Goal: Complete application form

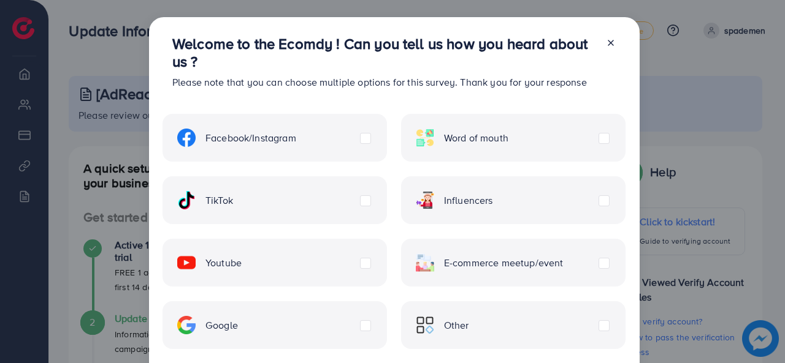
click at [375, 139] on div "Facebook/Instagram" at bounding box center [274, 138] width 224 height 48
click at [296, 135] on label "Facebook/Instagram" at bounding box center [236, 138] width 119 height 18
click at [233, 195] on label "TikTok" at bounding box center [205, 200] width 56 height 18
click at [238, 324] on label "Google" at bounding box center [207, 325] width 61 height 18
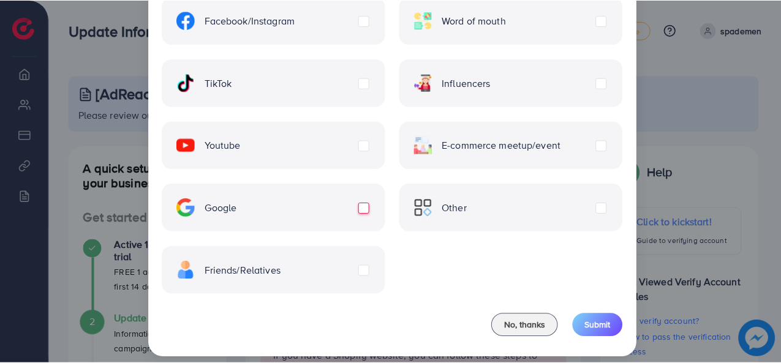
scroll to position [128, 0]
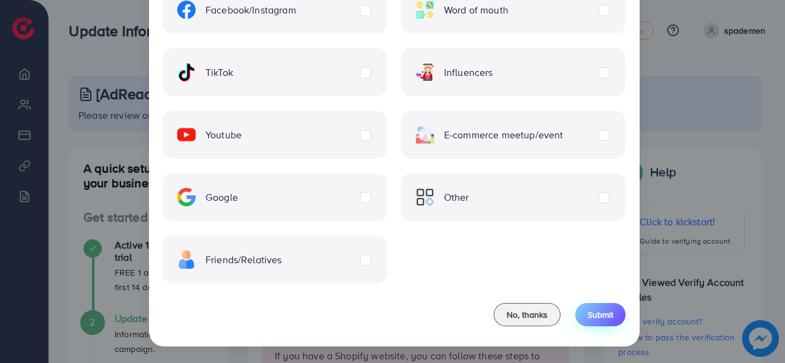
click at [606, 319] on span "Submit" at bounding box center [600, 315] width 26 height 12
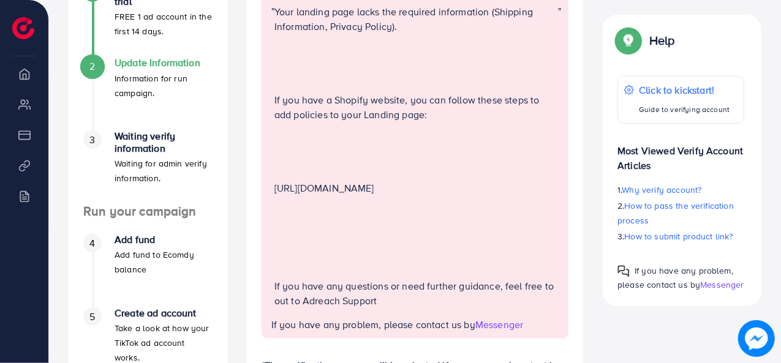
scroll to position [255, 0]
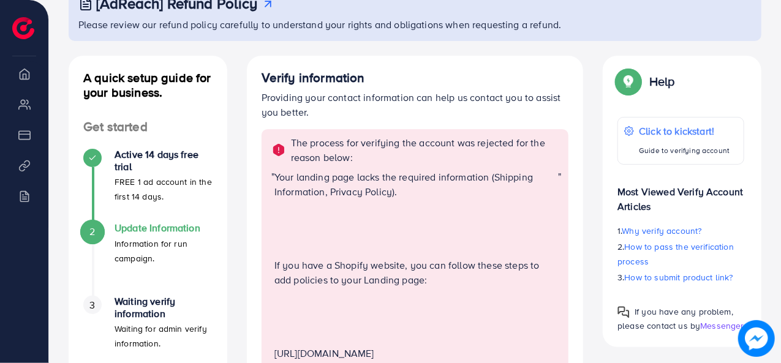
scroll to position [92, 0]
